Goal: Communication & Community: Ask a question

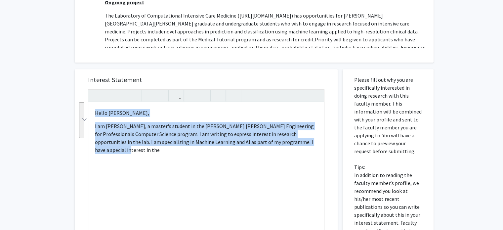
scroll to position [12, 0]
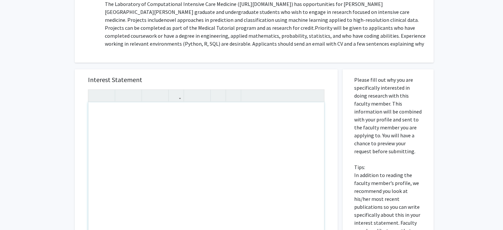
type textarea "<p>Hello Dr. Stevens,</p><br><p>I am Nandan Joshi, a master's student in the Jo…"
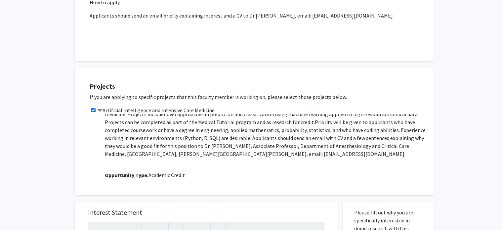
scroll to position [49, 0]
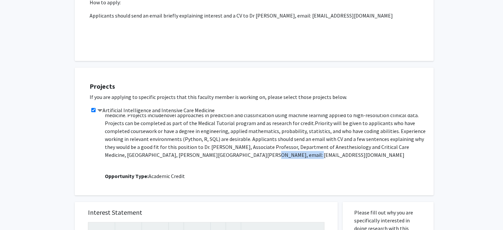
drag, startPoint x: 149, startPoint y: 148, endPoint x: 99, endPoint y: 147, distance: 50.3
click at [100, 147] on div "This is a virtual/remote project Project Description: Ongoing project The Labor…" at bounding box center [263, 147] width 327 height 66
copy p "rstevens@jhmi.edu"
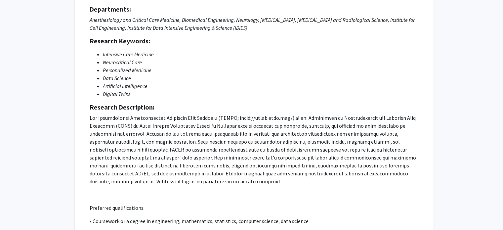
scroll to position [0, 0]
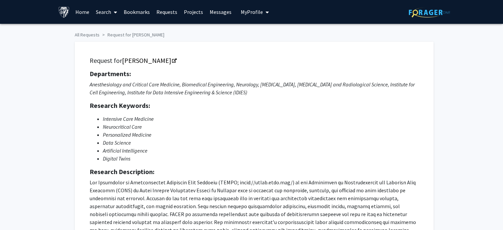
click at [141, 12] on link "Bookmarks" at bounding box center [136, 11] width 33 height 23
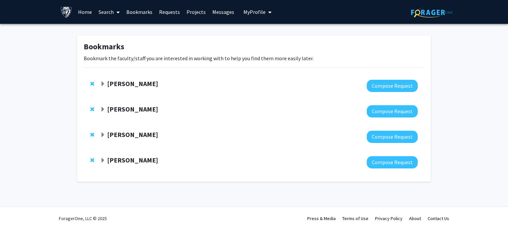
click at [103, 82] on span "Expand Robert Stevens Bookmark" at bounding box center [102, 83] width 5 height 5
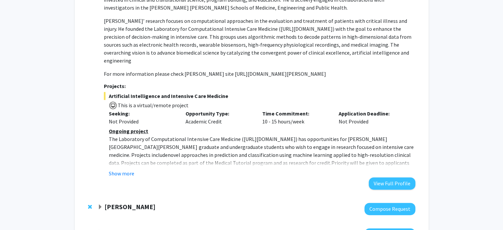
scroll to position [144, 0]
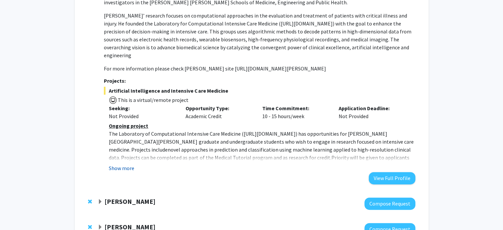
click at [119, 164] on button "Show more" at bounding box center [121, 168] width 25 height 8
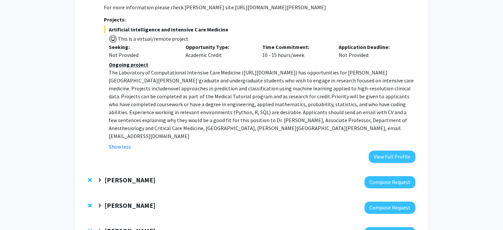
scroll to position [246, 0]
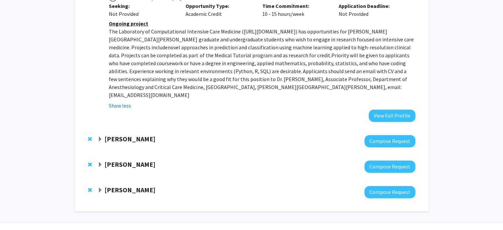
click at [99, 137] on span "Expand David Elbert Bookmark" at bounding box center [100, 139] width 5 height 5
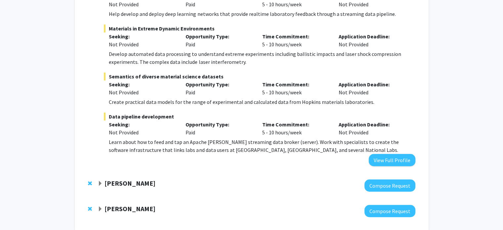
scroll to position [304, 0]
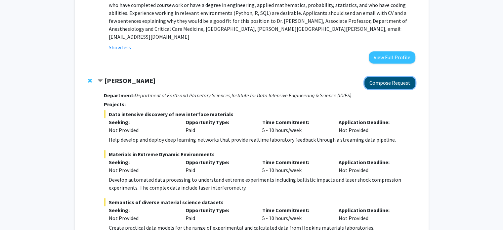
click at [392, 77] on button "Compose Request" at bounding box center [389, 83] width 51 height 12
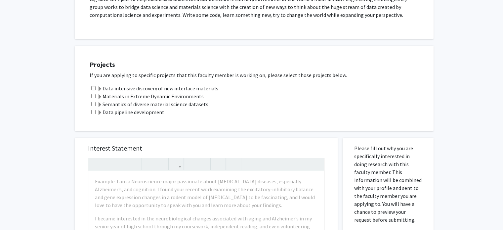
scroll to position [173, 0]
click at [101, 88] on span at bounding box center [99, 88] width 5 height 5
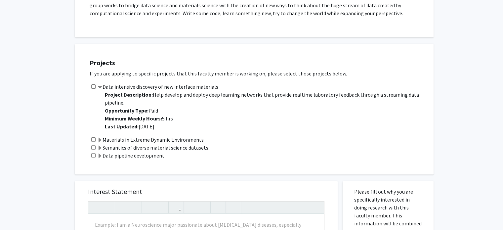
scroll to position [175, 0]
click at [101, 139] on span at bounding box center [99, 139] width 5 height 5
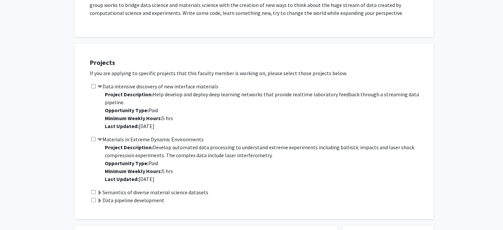
scroll to position [227, 0]
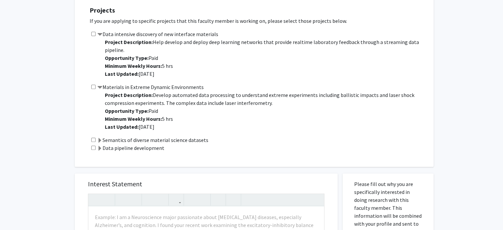
click at [99, 141] on span at bounding box center [99, 140] width 5 height 5
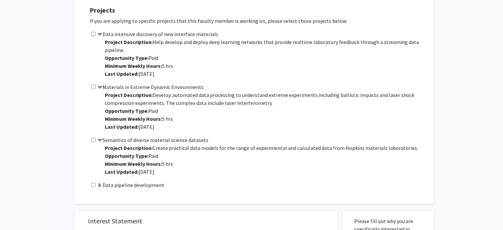
scroll to position [266, 0]
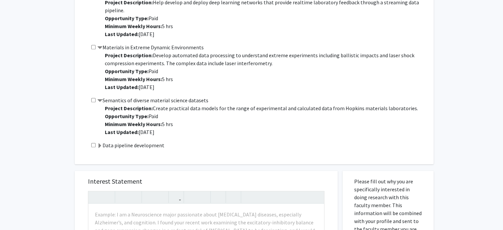
click at [99, 145] on span at bounding box center [99, 145] width 5 height 5
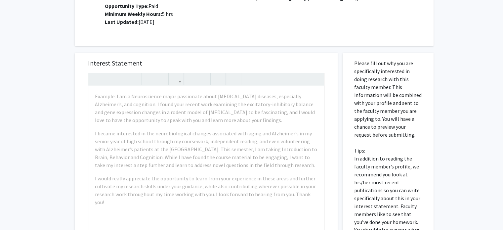
scroll to position [429, 0]
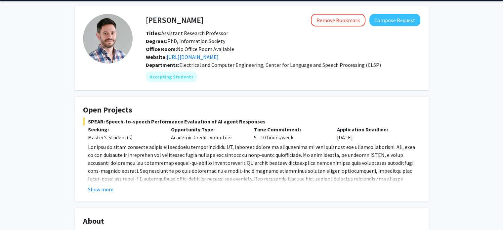
scroll to position [104, 0]
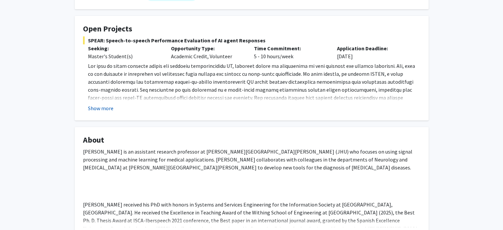
click at [106, 107] on button "Show more" at bounding box center [100, 108] width 25 height 8
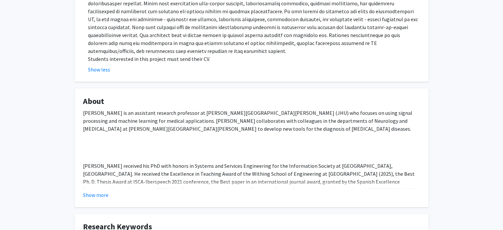
scroll to position [284, 0]
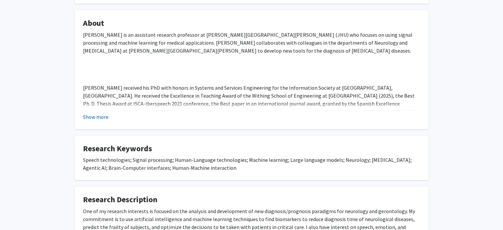
click at [97, 113] on button "Show more" at bounding box center [95, 117] width 25 height 8
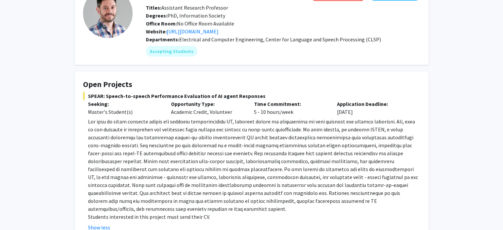
scroll to position [0, 0]
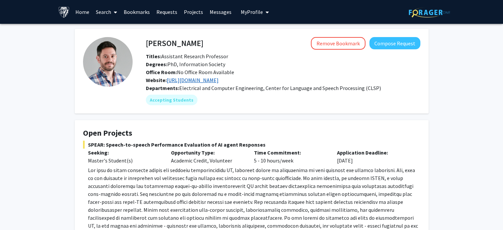
click at [193, 82] on link "https://pages.jh.edu/lmorove1/index.html" at bounding box center [193, 80] width 52 height 7
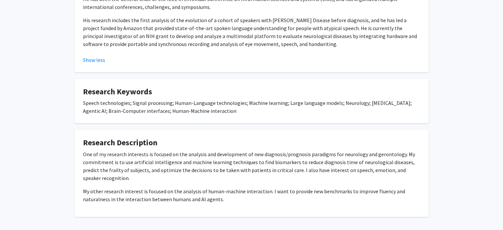
scroll to position [425, 0]
click at [161, 157] on p "One of my research interests is focused on the analysis and development of new …" at bounding box center [251, 167] width 337 height 32
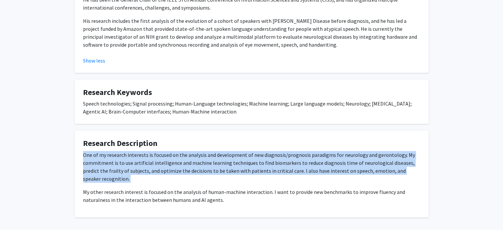
click at [161, 157] on p "One of my research interests is focused on the analysis and development of new …" at bounding box center [251, 167] width 337 height 32
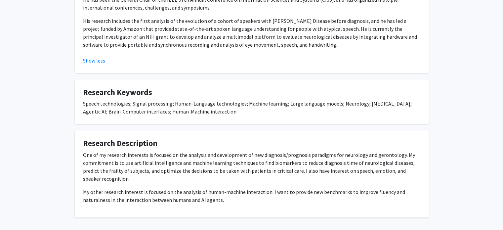
click at [161, 157] on p "One of my research interests is focused on the analysis and development of new …" at bounding box center [251, 167] width 337 height 32
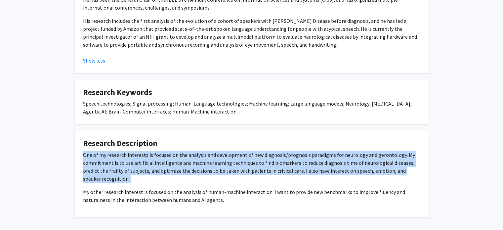
click at [161, 157] on p "One of my research interests is focused on the analysis and development of new …" at bounding box center [251, 167] width 337 height 32
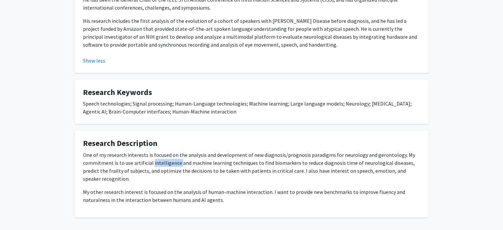
click at [161, 157] on p "One of my research interests is focused on the analysis and development of new …" at bounding box center [251, 167] width 337 height 32
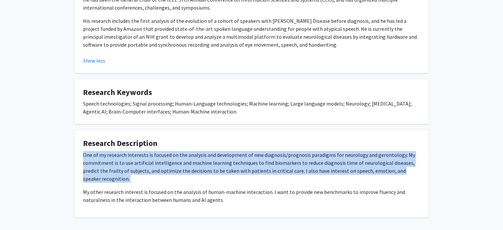
click at [161, 157] on p "One of my research interests is focused on the analysis and development of new …" at bounding box center [251, 167] width 337 height 32
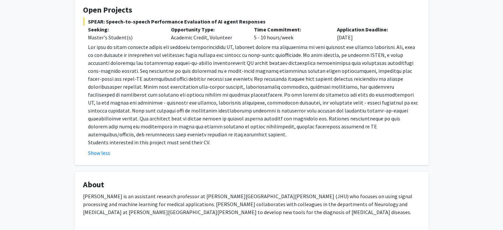
scroll to position [0, 0]
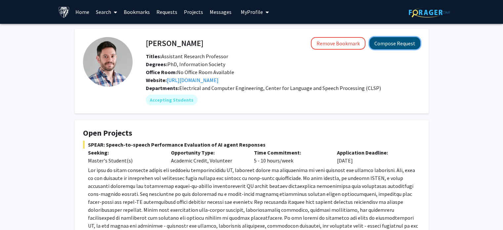
click at [395, 41] on button "Compose Request" at bounding box center [394, 43] width 51 height 12
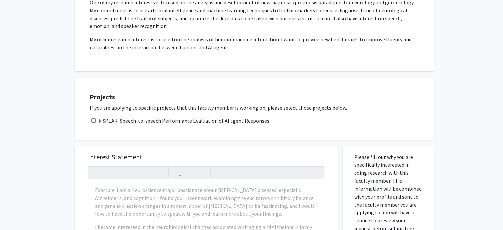
scroll to position [139, 0]
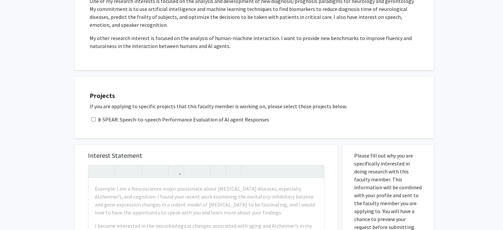
click at [99, 118] on span at bounding box center [99, 119] width 5 height 5
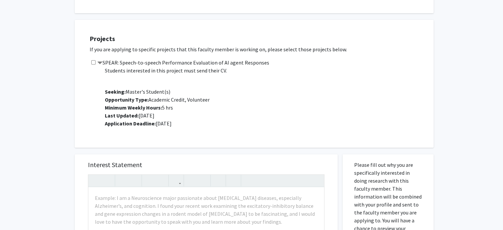
scroll to position [194, 0]
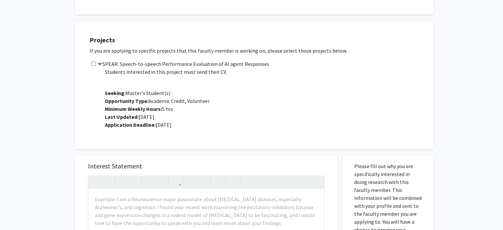
click at [92, 63] on input "checkbox" at bounding box center [93, 63] width 4 height 4
checkbox input "true"
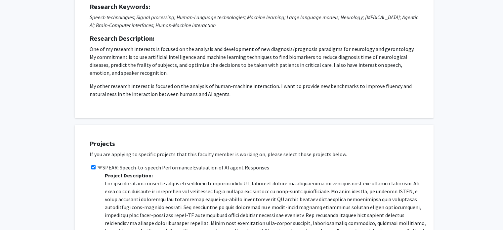
scroll to position [0, 0]
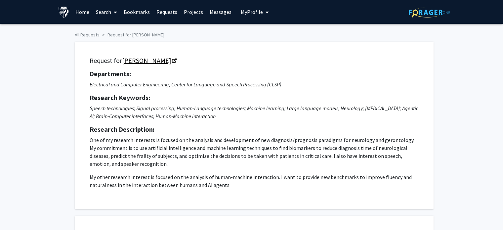
click at [176, 59] on link "[PERSON_NAME]" at bounding box center [149, 60] width 54 height 8
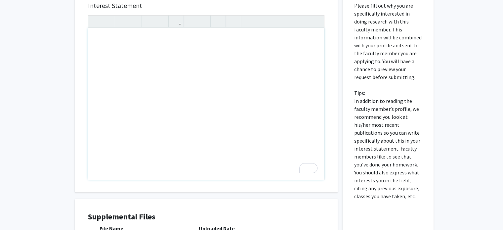
scroll to position [345, 0]
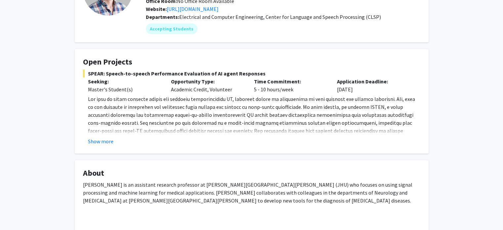
scroll to position [73, 0]
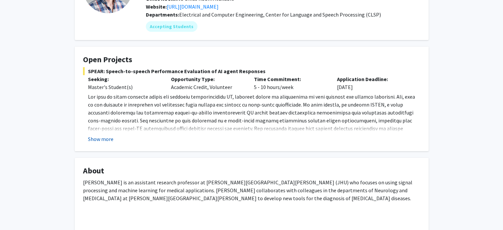
click at [91, 139] on button "Show more" at bounding box center [100, 139] width 25 height 8
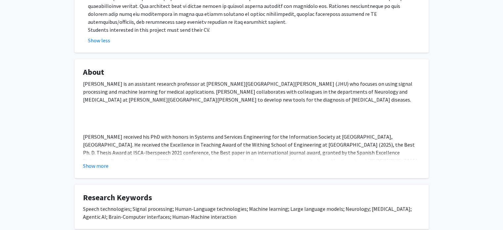
scroll to position [236, 0]
click at [91, 161] on button "Show more" at bounding box center [95, 165] width 25 height 8
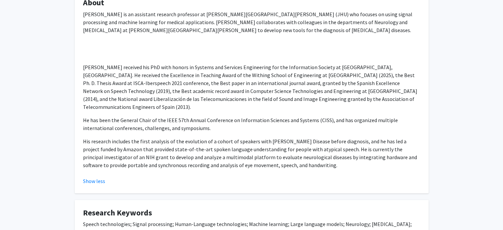
scroll to position [310, 0]
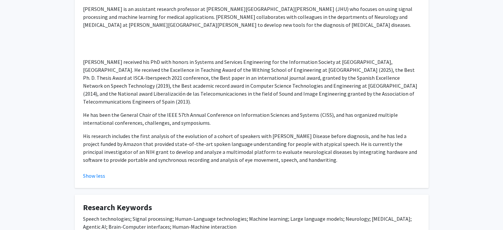
click at [145, 115] on p "He has been the General Chair of the IEEE 57th Annual Conference on Information…" at bounding box center [251, 119] width 337 height 16
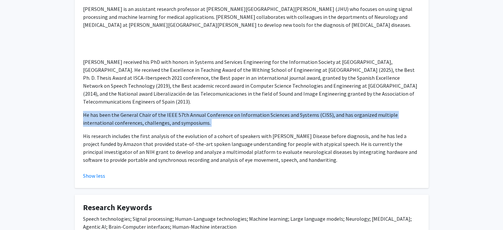
click at [145, 115] on p "He has been the General Chair of the IEEE 57th Annual Conference on Information…" at bounding box center [251, 119] width 337 height 16
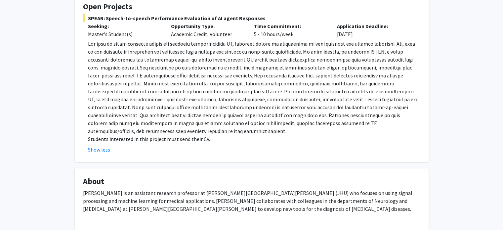
scroll to position [0, 0]
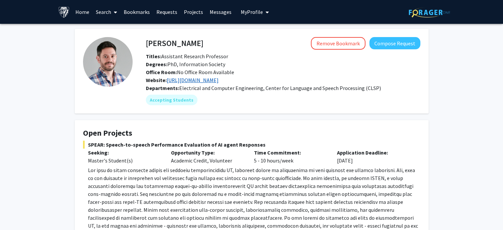
click at [190, 82] on link "[URL][DOMAIN_NAME]" at bounding box center [193, 80] width 52 height 7
click at [401, 45] on button "Compose Request" at bounding box center [394, 43] width 51 height 12
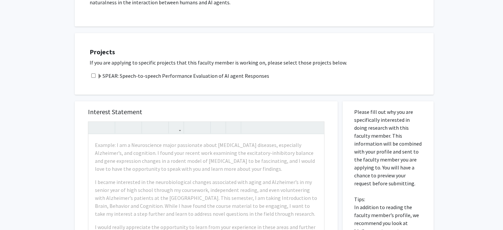
scroll to position [184, 0]
click at [94, 73] on input "checkbox" at bounding box center [93, 74] width 4 height 4
checkbox input "true"
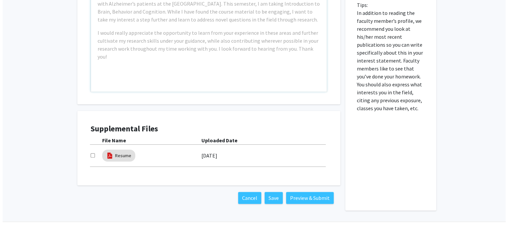
scroll to position [376, 0]
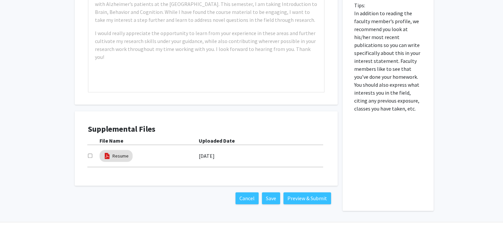
click at [91, 155] on input "checkbox" at bounding box center [90, 155] width 4 height 4
checkbox input "true"
click at [118, 157] on link "Resume" at bounding box center [120, 155] width 16 height 7
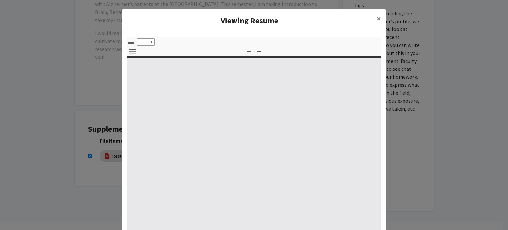
type input "0"
select select "custom"
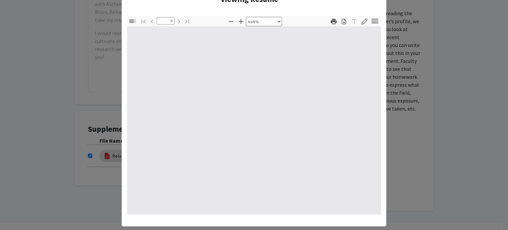
scroll to position [22, 0]
type input "1"
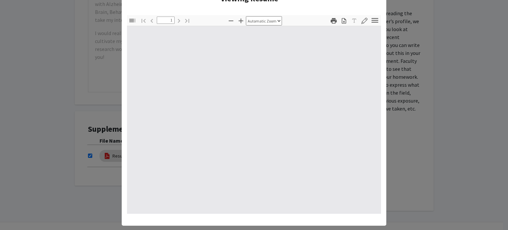
select select "auto"
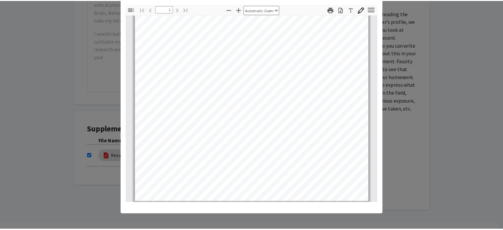
scroll to position [124, 0]
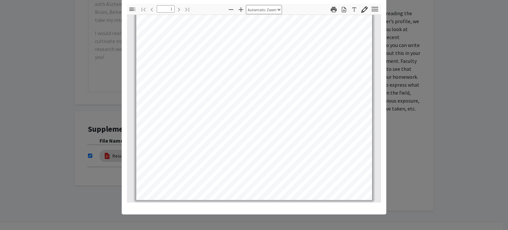
click at [53, 103] on modal-container "Viewing Resume × Thumbnails Document Outline Attachments Layers Current Outline…" at bounding box center [254, 115] width 508 height 230
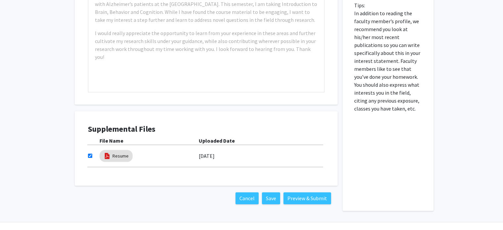
click at [89, 155] on input "checkbox" at bounding box center [90, 155] width 4 height 4
checkbox input "false"
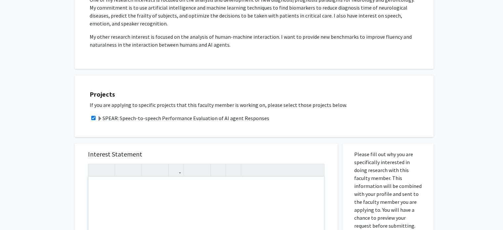
scroll to position [128, 0]
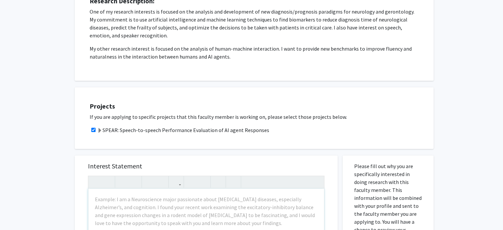
click at [99, 130] on span at bounding box center [99, 130] width 5 height 5
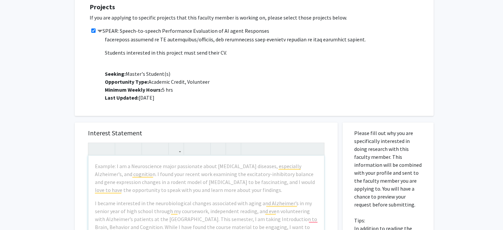
scroll to position [108, 0]
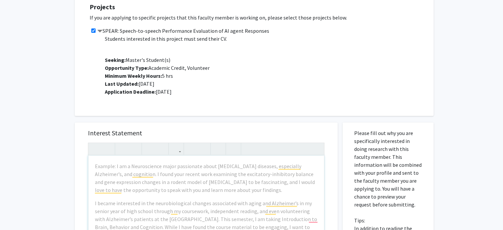
drag, startPoint x: 188, startPoint y: 93, endPoint x: 151, endPoint y: 71, distance: 42.5
click at [151, 71] on p "Project Description: Students interested in this project must send their CV. Se…" at bounding box center [266, 10] width 322 height 169
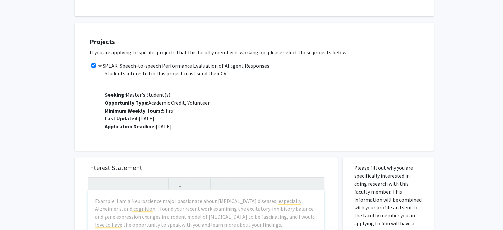
drag, startPoint x: 104, startPoint y: 80, endPoint x: 187, endPoint y: 125, distance: 94.2
click at [187, 125] on p "Project Description: Students interested in this project must send their CV. Se…" at bounding box center [266, 45] width 322 height 169
copy p "The rise of large language models has reshaped conversational AI, allowing agen…"
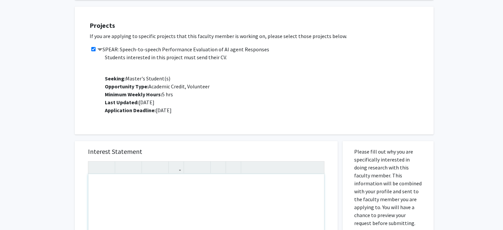
paste div "To enrich screen reader interactions, please activate Accessibility in Grammarl…"
type textarea "<p>I am Nandan Joshi, a master's student in the Johns Hopkins Engineering for P…"
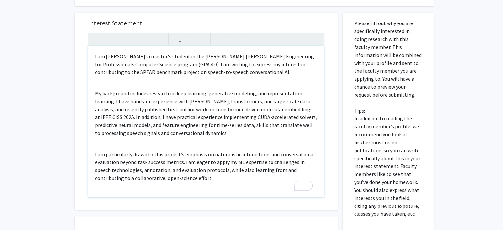
scroll to position [338, 0]
click at [94, 54] on div "I am Nandan Joshi, a master's student in the Johns Hopkins Engineering for Prof…" at bounding box center [206, 120] width 236 height 151
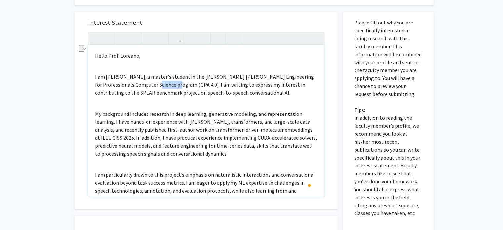
drag, startPoint x: 176, startPoint y: 85, endPoint x: 156, endPoint y: 84, distance: 19.5
click at [156, 84] on p "I am Nandan Joshi, a master's student in the Johns Hopkins Engineering for Prof…" at bounding box center [206, 85] width 223 height 24
click at [157, 112] on p "My background includes research in deep learning, generative modeling, and repr…" at bounding box center [206, 134] width 223 height 48
click at [119, 113] on p "My background includes research in deep learning, generative modeling, and repr…" at bounding box center [206, 134] width 223 height 48
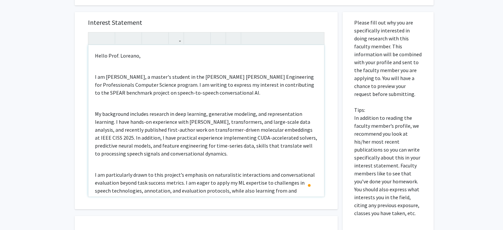
click at [99, 107] on p "I am Nandan Joshi, a master's student in the Johns Hopkins Engineering for Prof…" at bounding box center [206, 148] width 223 height 167
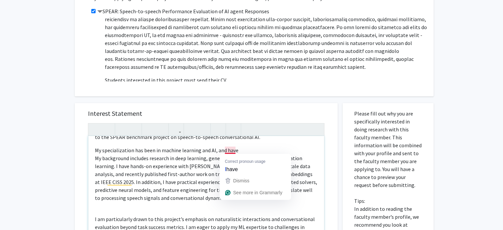
scroll to position [47, 0]
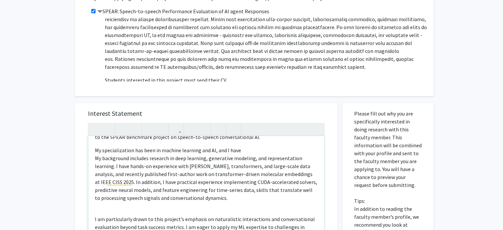
click at [249, 148] on p "I am Nandan Joshi, a master's student in the Johns Hopkins Engineering for Prof…" at bounding box center [206, 192] width 223 height 167
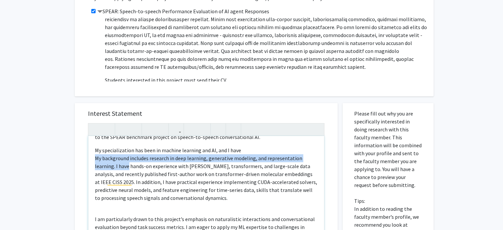
drag, startPoint x: 128, startPoint y: 165, endPoint x: 93, endPoint y: 156, distance: 36.2
click at [93, 156] on div "Hello Prof. Loreano, I am Nandan Joshi, a master's student in the Johns Hopkins…" at bounding box center [206, 211] width 236 height 151
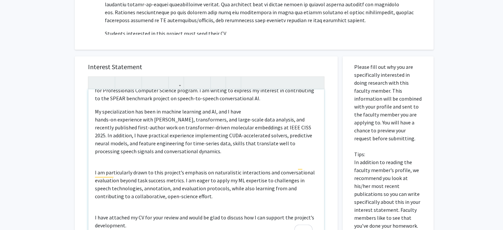
scroll to position [0, 0]
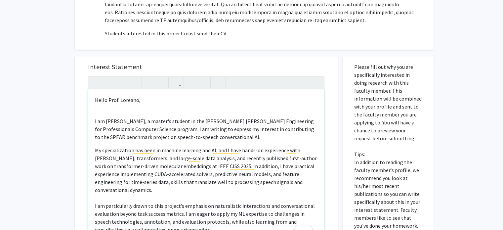
click at [298, 149] on span "hands-on experience with GANs, transformers, and large-scale data analysis, and…" at bounding box center [206, 170] width 222 height 46
drag, startPoint x: 126, startPoint y: 158, endPoint x: 188, endPoint y: 156, distance: 62.5
click at [188, 156] on span "hands-on experience with GANs, transformers, and large-scale data analysis, and…" at bounding box center [206, 170] width 222 height 46
click at [308, 149] on span "hands-on experience with GANs, transformers, feature engineering, and recently …" at bounding box center [205, 170] width 221 height 46
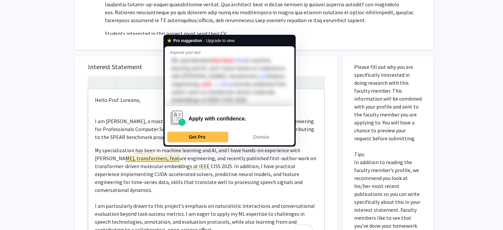
click at [162, 158] on span "hands-on experience with GANs, transformers, feature engineering, and recently …" at bounding box center [205, 170] width 221 height 46
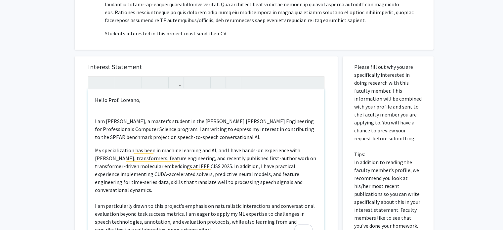
click at [299, 152] on span "hands-on experience with GANs, transformers, feature engineering, and recently …" at bounding box center [205, 170] width 221 height 46
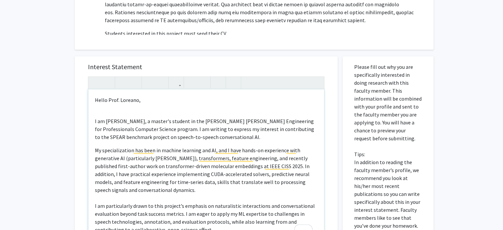
click at [198, 158] on span "hands-on experience with generative AI (particularly GANs), transformers, featu…" at bounding box center [202, 170] width 215 height 46
click at [241, 159] on span "hands-on experience with generative AI (particularly GANs), transformers, featu…" at bounding box center [202, 170] width 215 height 46
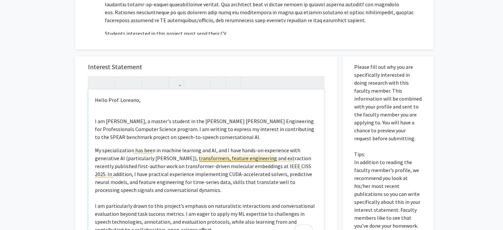
click at [200, 158] on span "hands-on experience with generative AI (particularly GANs), transformers, featu…" at bounding box center [203, 170] width 217 height 46
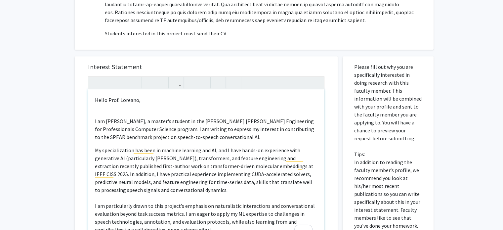
click at [284, 157] on span "hands-on experience with generative AI (particularly GANs), transformers, and f…" at bounding box center [204, 170] width 219 height 46
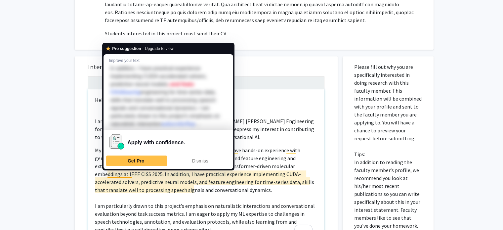
click at [142, 180] on span "hands-on experience with generative AI (particularly GANs), transformers, and f…" at bounding box center [204, 170] width 219 height 46
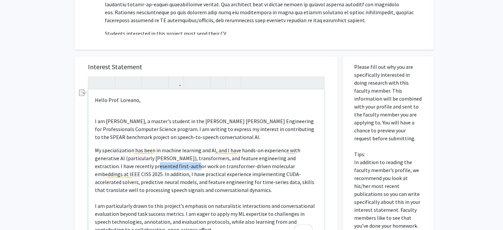
drag, startPoint x: 138, startPoint y: 165, endPoint x: 179, endPoint y: 165, distance: 41.3
click at [179, 165] on span "hands-on experience with generative AI (particularly GANs), transformers, and f…" at bounding box center [204, 170] width 219 height 46
click at [262, 166] on span "hands-on experience with generative AI (particularly GANs), transformers, and f…" at bounding box center [204, 170] width 218 height 46
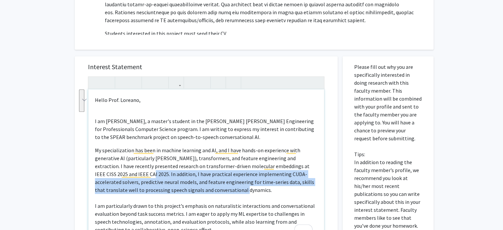
drag, startPoint x: 222, startPoint y: 191, endPoint x: 127, endPoint y: 177, distance: 96.0
click at [127, 177] on p "I am Nandan Joshi, a master's student in the Johns Hopkins Engineering for Prof…" at bounding box center [206, 185] width 223 height 153
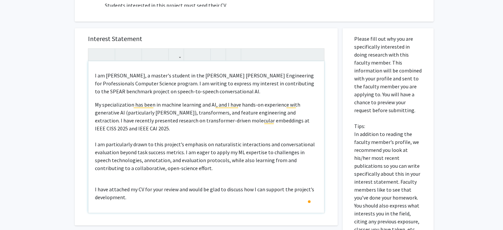
scroll to position [17, 0]
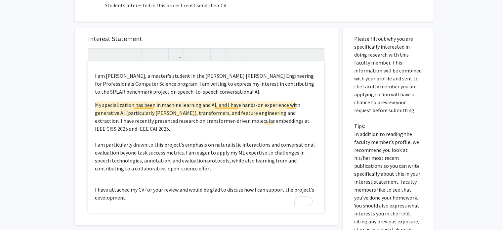
click at [113, 144] on p "I am particularly drawn to this project’s emphasis on naturalistic interactions…" at bounding box center [206, 157] width 223 height 32
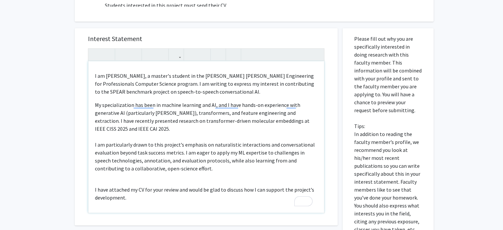
click at [215, 168] on p "I am particularly drawn to this project’s emphasis on naturalistic interactions…" at bounding box center [206, 157] width 223 height 32
drag, startPoint x: 210, startPoint y: 167, endPoint x: 50, endPoint y: 139, distance: 162.9
drag, startPoint x: 50, startPoint y: 139, endPoint x: 207, endPoint y: 176, distance: 161.7
click at [207, 176] on p "I am Nandan Joshi, a master's student in the Johns Hopkins Engineering for Prof…" at bounding box center [206, 133] width 223 height 138
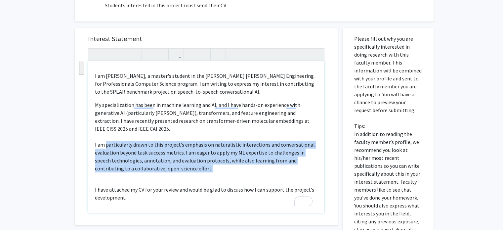
drag, startPoint x: 210, startPoint y: 169, endPoint x: 106, endPoint y: 146, distance: 106.9
click at [106, 146] on p "I am particularly drawn to this project’s emphasis on naturalistic interactions…" at bounding box center [206, 157] width 223 height 32
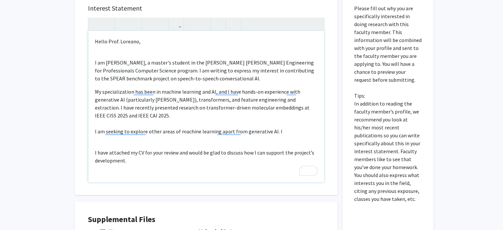
scroll to position [353, 0]
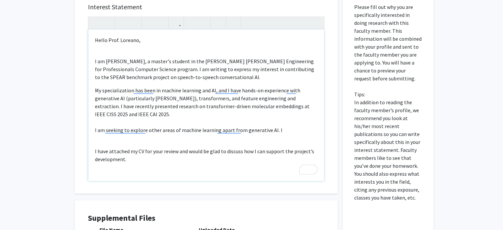
click at [105, 132] on p "I am seeking to explore other areas of machine learning apart from generative A…" at bounding box center [206, 130] width 223 height 8
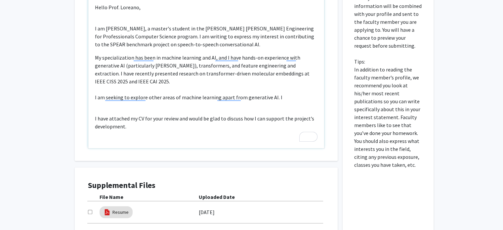
scroll to position [387, 0]
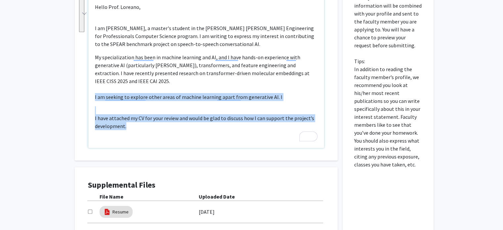
drag, startPoint x: 140, startPoint y: 126, endPoint x: 94, endPoint y: 96, distance: 55.7
click at [94, 96] on div "Hello Prof. Loreano, I am Nandan Joshi, a master's student in the Johns Hopkins…" at bounding box center [206, 71] width 236 height 151
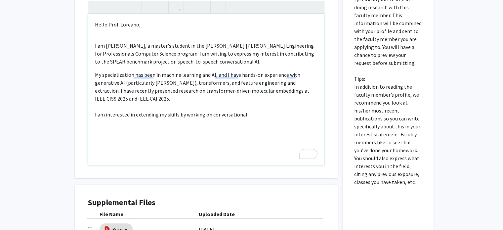
scroll to position [405, 0]
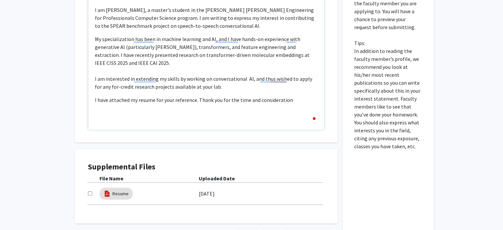
type textarea "<p>Hello Prof. Loreano,&nbsp;</p><p><br><p>I am Nandan Joshi, a master's studen…"
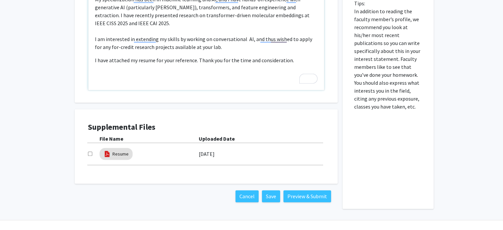
scroll to position [442, 0]
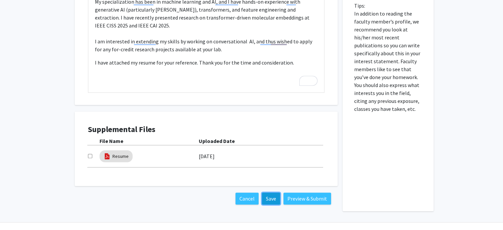
click at [269, 193] on button "Save" at bounding box center [271, 198] width 18 height 12
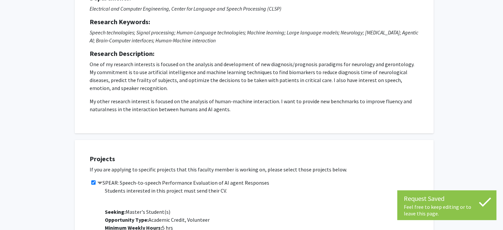
scroll to position [0, 0]
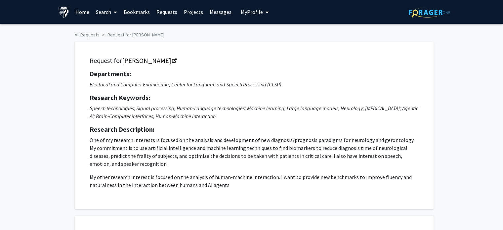
click at [243, 10] on span "My Profile" at bounding box center [252, 12] width 22 height 7
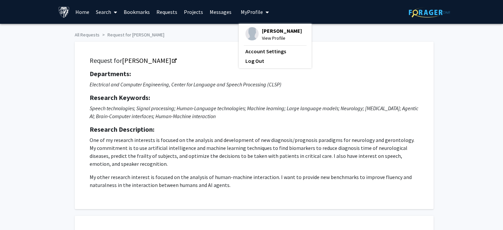
click at [265, 39] on span "View Profile" at bounding box center [282, 37] width 40 height 7
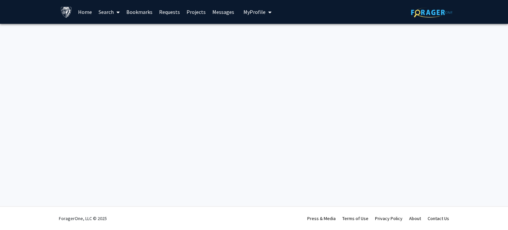
click at [83, 12] on link "Home" at bounding box center [85, 11] width 20 height 23
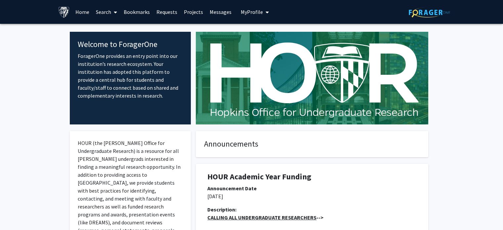
click at [250, 16] on button "My Profile" at bounding box center [255, 12] width 32 height 24
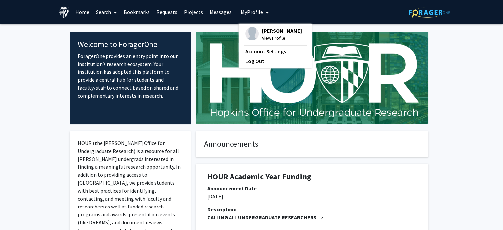
click at [272, 36] on span "View Profile" at bounding box center [282, 37] width 40 height 7
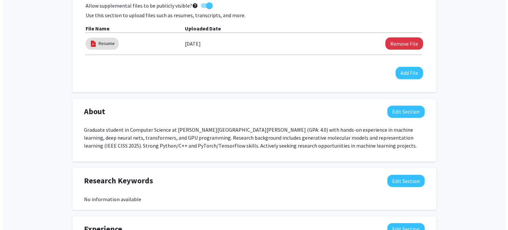
scroll to position [212, 0]
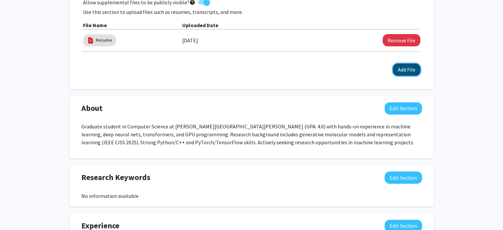
click at [397, 67] on button "Add File" at bounding box center [406, 69] width 27 height 12
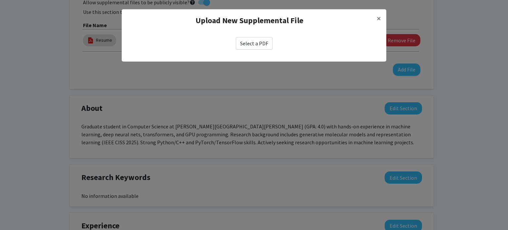
click at [264, 45] on label "Select a PDF" at bounding box center [254, 43] width 37 height 13
click at [0, 0] on input "Select a PDF" at bounding box center [0, 0] width 0 height 0
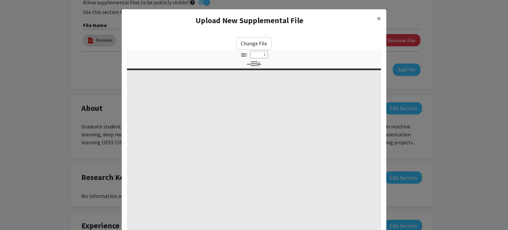
select select "custom"
type input "0"
select select "custom"
type input "1"
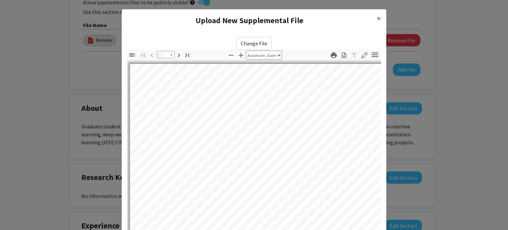
select select "auto"
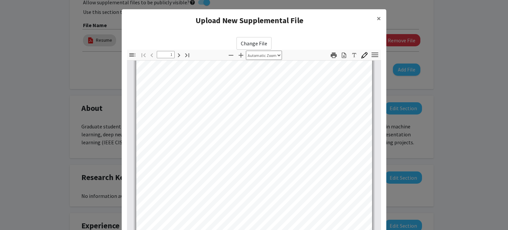
scroll to position [49, 0]
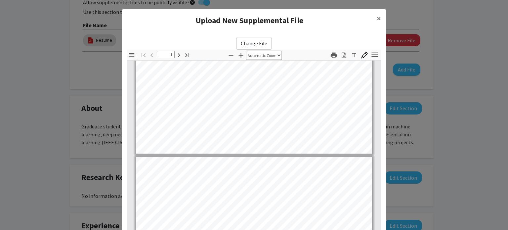
type input "2"
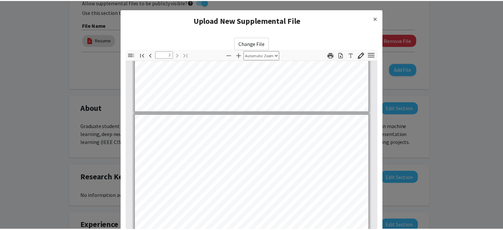
scroll to position [258, 0]
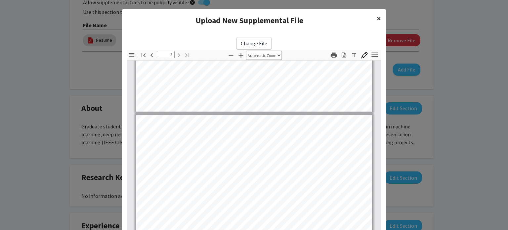
click at [378, 18] on span "×" at bounding box center [379, 18] width 4 height 10
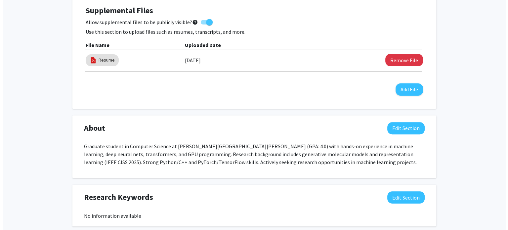
scroll to position [192, 0]
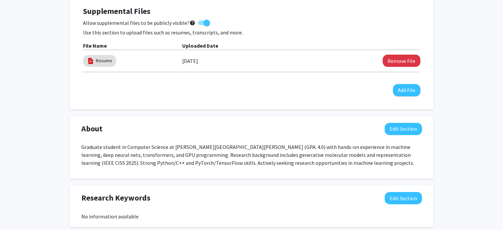
drag, startPoint x: 405, startPoint y: 91, endPoint x: 438, endPoint y: 65, distance: 41.7
click at [438, 65] on div "Nandan Joshi Edit Section See Public View help Degree Level: Master's Student Y…" at bounding box center [251, 136] width 503 height 609
click at [395, 92] on button "Add File" at bounding box center [406, 90] width 27 height 12
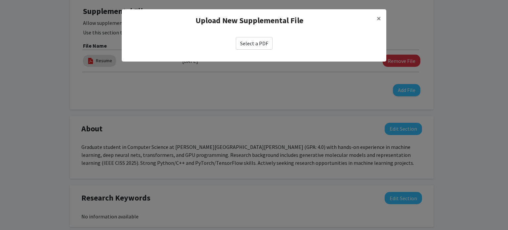
click at [250, 44] on label "Select a PDF" at bounding box center [254, 43] width 37 height 13
click at [0, 0] on input "Select a PDF" at bounding box center [0, 0] width 0 height 0
select select "custom"
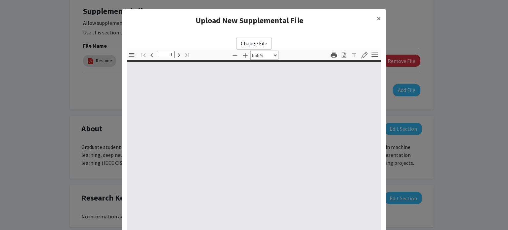
type input "0"
select select "custom"
type input "1"
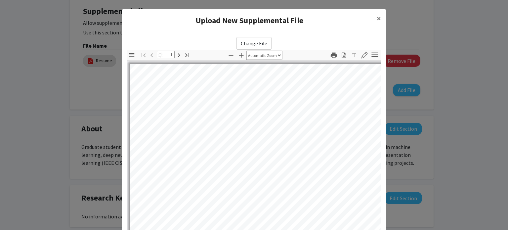
select select "auto"
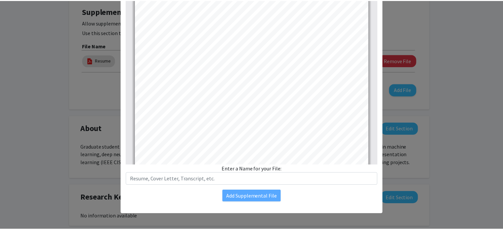
scroll to position [107, 0]
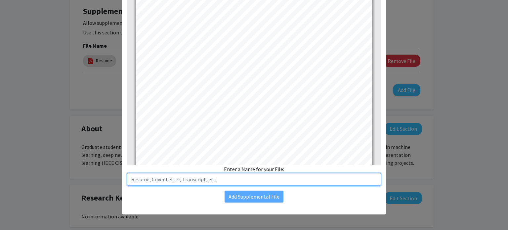
click at [249, 177] on input "text" at bounding box center [254, 179] width 254 height 13
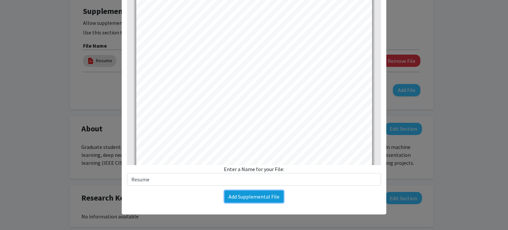
click at [231, 197] on button "Add Supplemental File" at bounding box center [254, 196] width 59 height 12
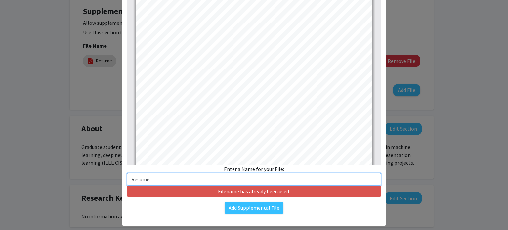
click at [205, 178] on input "Resume" at bounding box center [254, 179] width 254 height 13
type input "Resume_NJ"
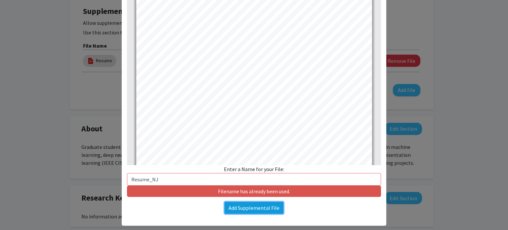
click at [267, 206] on button "Add Supplemental File" at bounding box center [254, 208] width 59 height 12
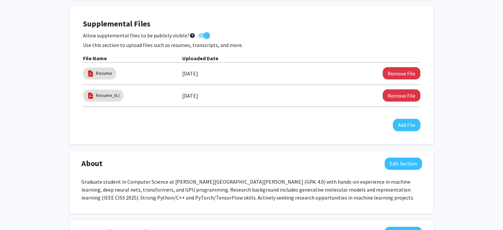
scroll to position [179, 0]
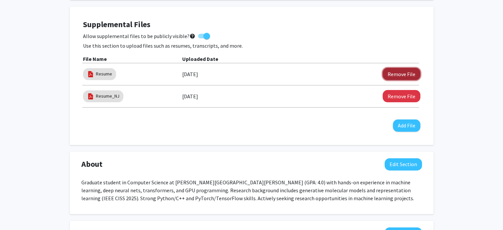
click at [398, 73] on button "Remove File" at bounding box center [402, 74] width 38 height 12
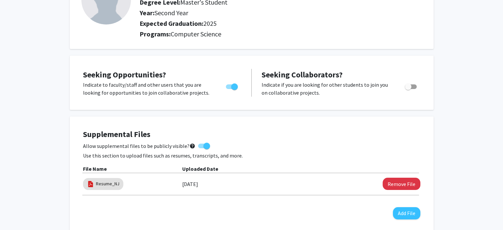
scroll to position [0, 0]
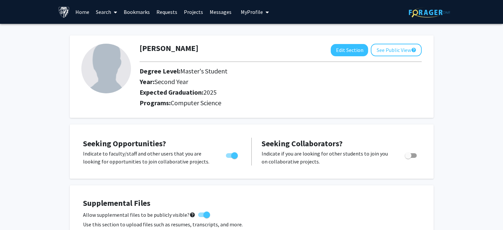
click at [146, 9] on link "Bookmarks" at bounding box center [136, 11] width 33 height 23
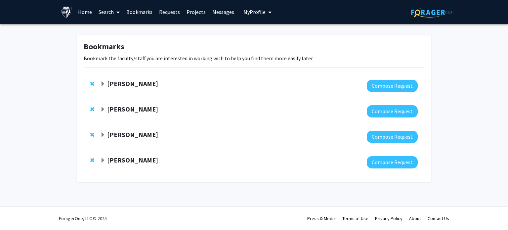
click at [103, 160] on span "Expand Laureano Moro-Velazquez Bookmark" at bounding box center [102, 160] width 5 height 5
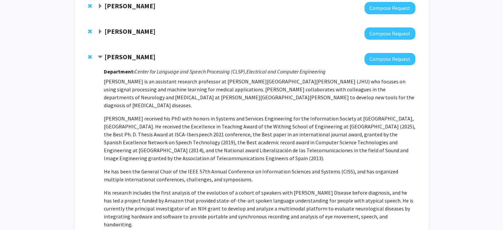
scroll to position [103, 0]
click at [393, 56] on button "Compose Request" at bounding box center [389, 59] width 51 height 12
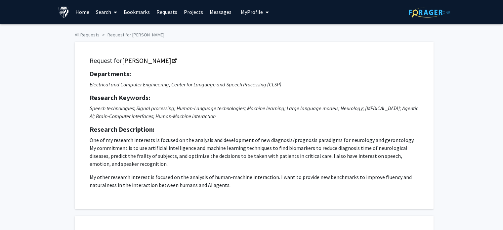
checkbox input "true"
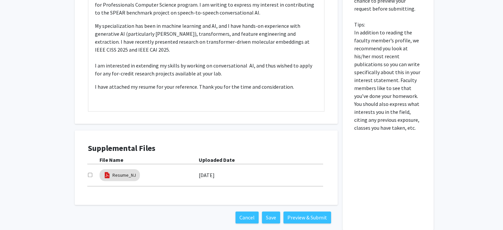
scroll to position [391, 0]
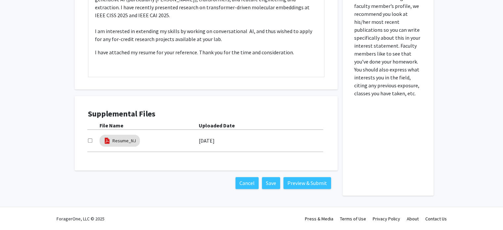
click at [89, 140] on input "checkbox" at bounding box center [90, 140] width 4 height 4
checkbox input "true"
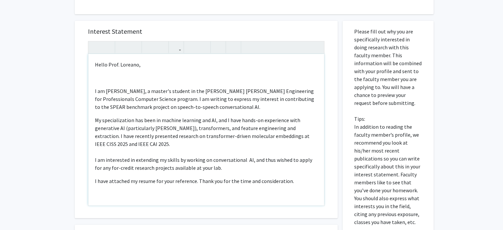
scroll to position [262, 0]
click at [147, 66] on p "Hello Prof. Loreano," at bounding box center [206, 65] width 223 height 8
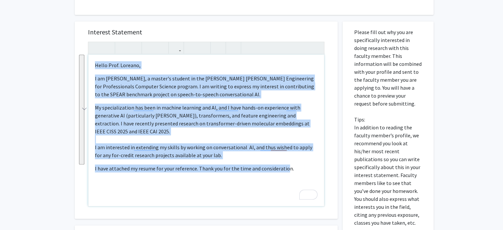
drag, startPoint x: 284, startPoint y: 167, endPoint x: 84, endPoint y: 58, distance: 227.7
click at [84, 58] on div "Interest Statement <p>Hello Prof. Loreano,&nbsp;</p><p>I am Nandan Joshi, a mas…" at bounding box center [206, 119] width 250 height 197
drag, startPoint x: 292, startPoint y: 170, endPoint x: 81, endPoint y: 49, distance: 243.6
click at [81, 49] on div "Interest Statement <p>Hello Prof. Loreano,&nbsp;</p><p>I am Nandan Joshi, a mas…" at bounding box center [206, 119] width 250 height 197
copy div "Hello Prof. Loreano, I am Nandan Joshi, a master's student in the Johns Hopkins…"
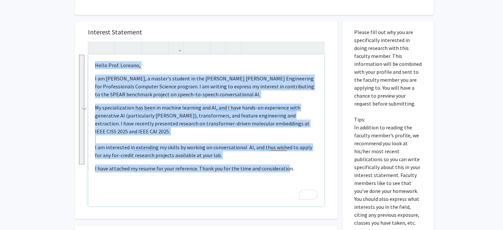
click at [184, 96] on p "I am Nandan Joshi, a master's student in the Johns Hopkins Engineering for Prof…" at bounding box center [206, 86] width 223 height 24
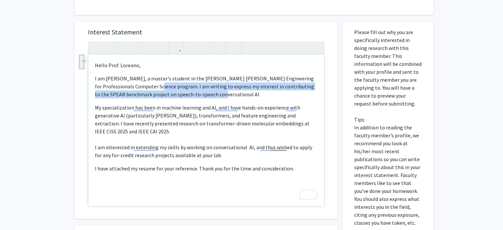
drag, startPoint x: 184, startPoint y: 96, endPoint x: 134, endPoint y: 84, distance: 51.3
click at [134, 84] on p "I am Nandan Joshi, a master's student in the Johns Hopkins Engineering for Prof…" at bounding box center [206, 86] width 223 height 24
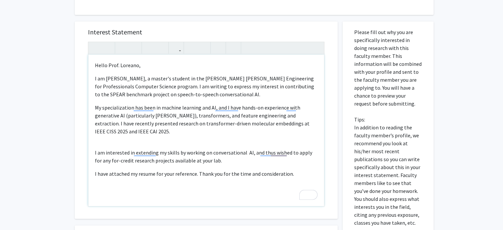
click at [128, 140] on div "Hello Prof. Loreano, I am Nandan Joshi, a master's student in the Johns Hopkins…" at bounding box center [206, 130] width 236 height 151
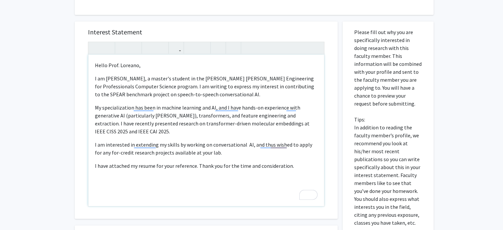
click at [127, 132] on p "My specialization has been in machine learning and AI, and I have hands-on expe…" at bounding box center [206, 119] width 223 height 32
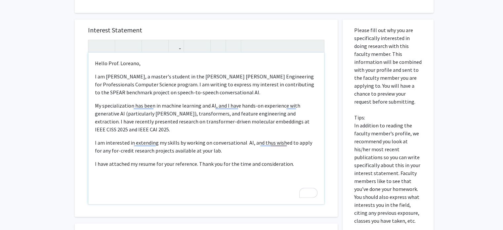
scroll to position [263, 0]
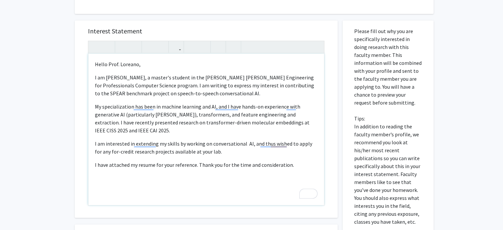
click at [218, 163] on p "I have attached my resume for your reference. Thank you for the time and consid…" at bounding box center [206, 165] width 223 height 8
type textarea "<p>Hello Prof. Loreano,&nbsp;</p><p>I am Nandan Joshi, a master's student in th…"
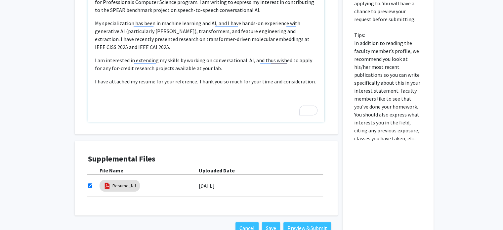
scroll to position [391, 0]
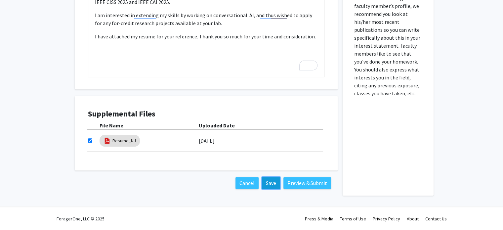
click at [265, 182] on button "Save" at bounding box center [271, 183] width 18 height 12
click at [267, 182] on button "Save" at bounding box center [271, 183] width 18 height 12
